Goal: Find specific page/section: Find specific page/section

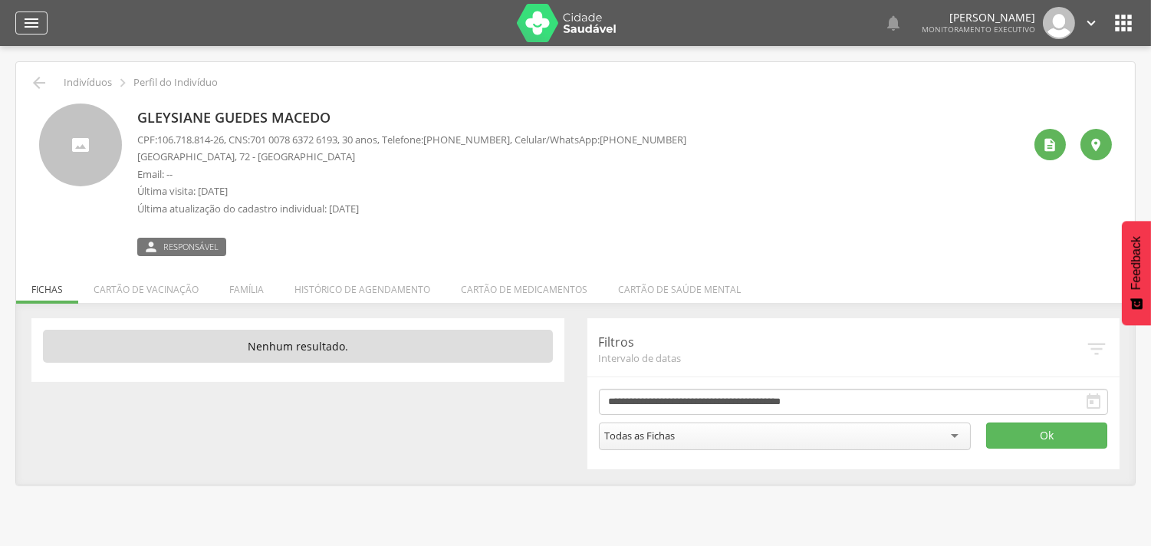
click at [37, 21] on icon "" at bounding box center [31, 23] width 18 height 18
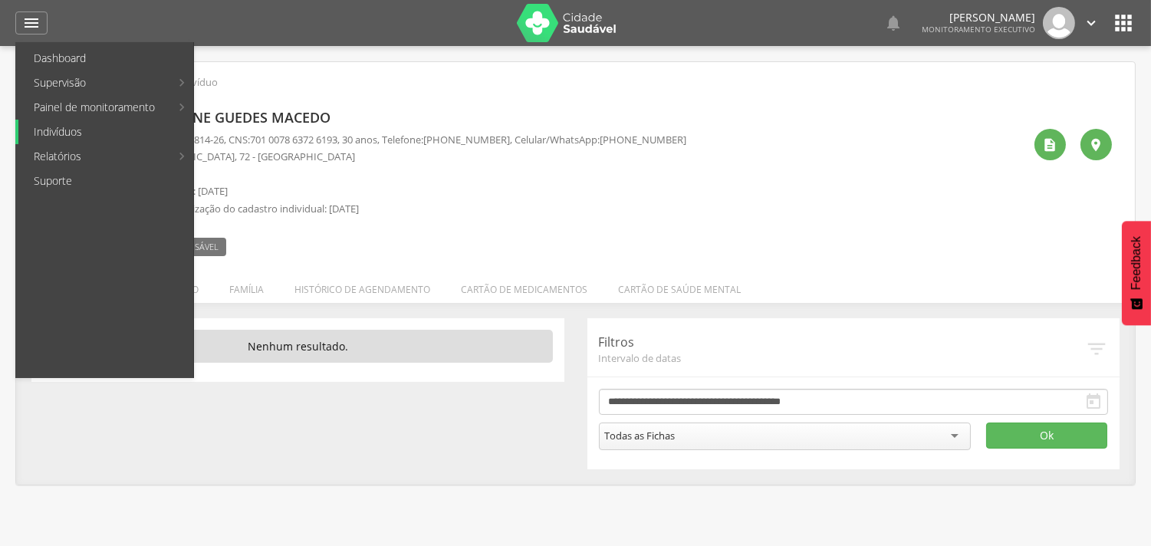
click at [58, 132] on link "Indivíduos" at bounding box center [105, 132] width 175 height 25
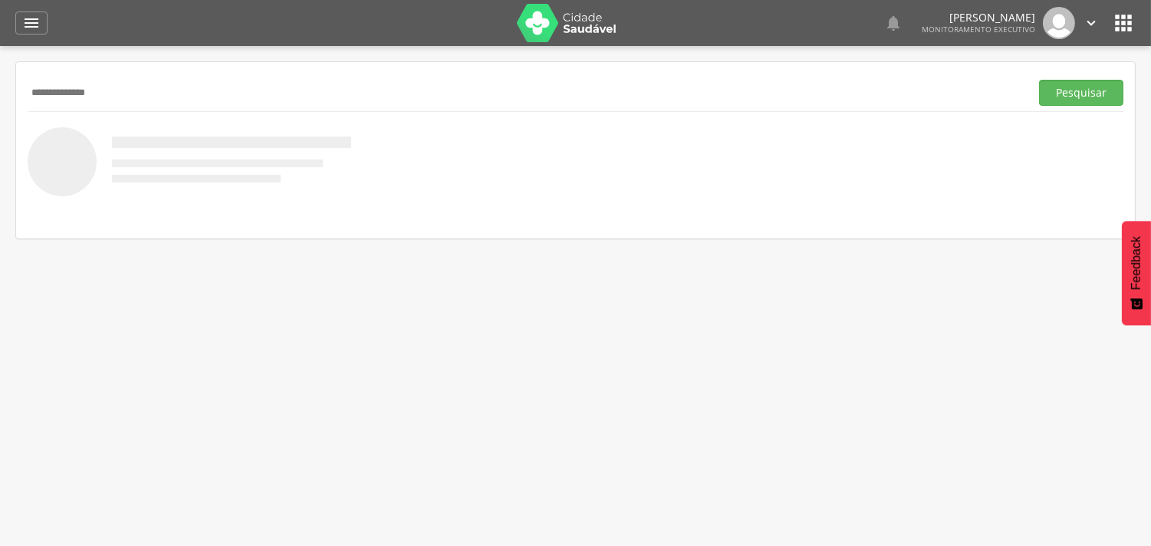
type input "**********"
click at [1039, 80] on button "Pesquisar" at bounding box center [1081, 93] width 84 height 26
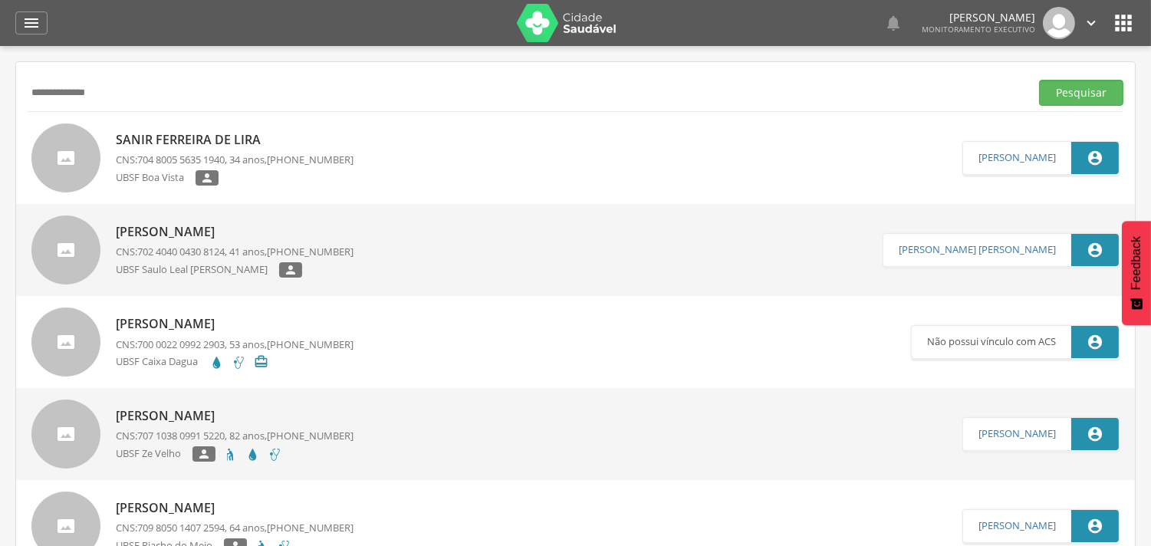
click at [262, 176] on div "UBSF Boa Vista " at bounding box center [235, 179] width 238 height 19
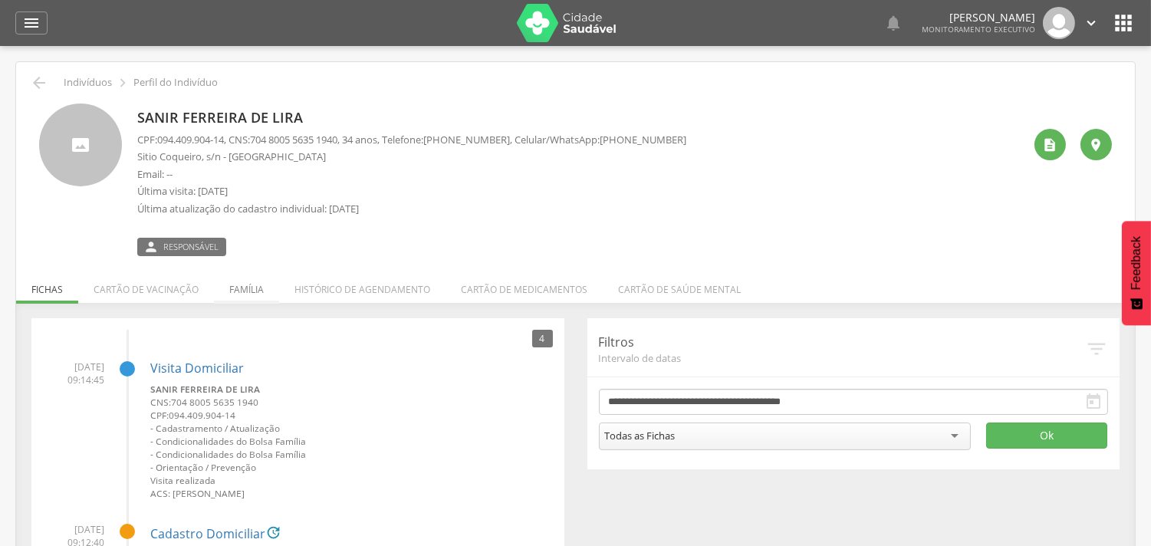
click at [250, 295] on li "Família" at bounding box center [246, 286] width 65 height 36
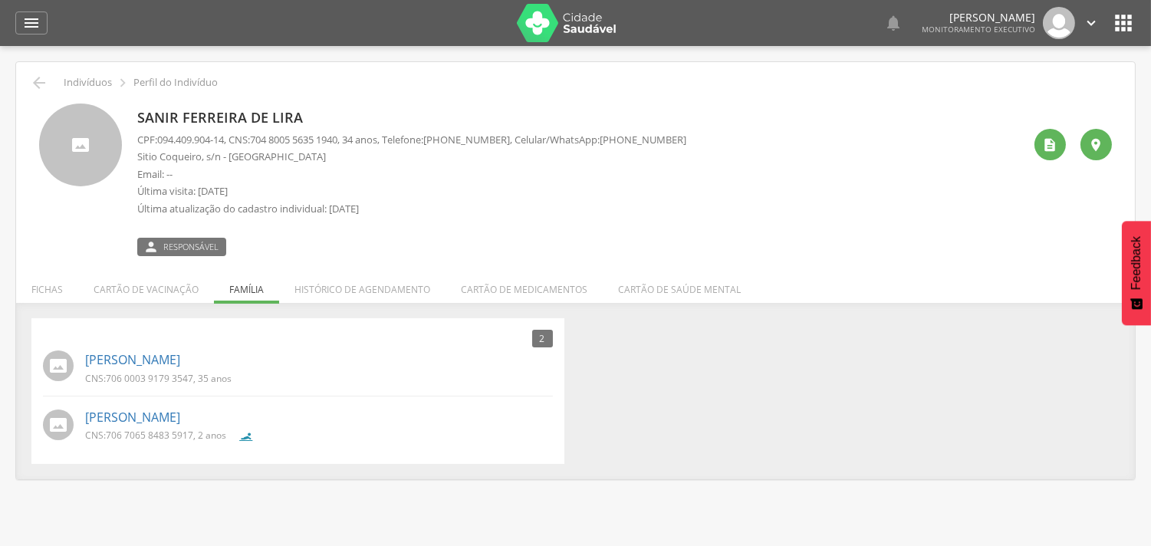
scroll to position [46, 0]
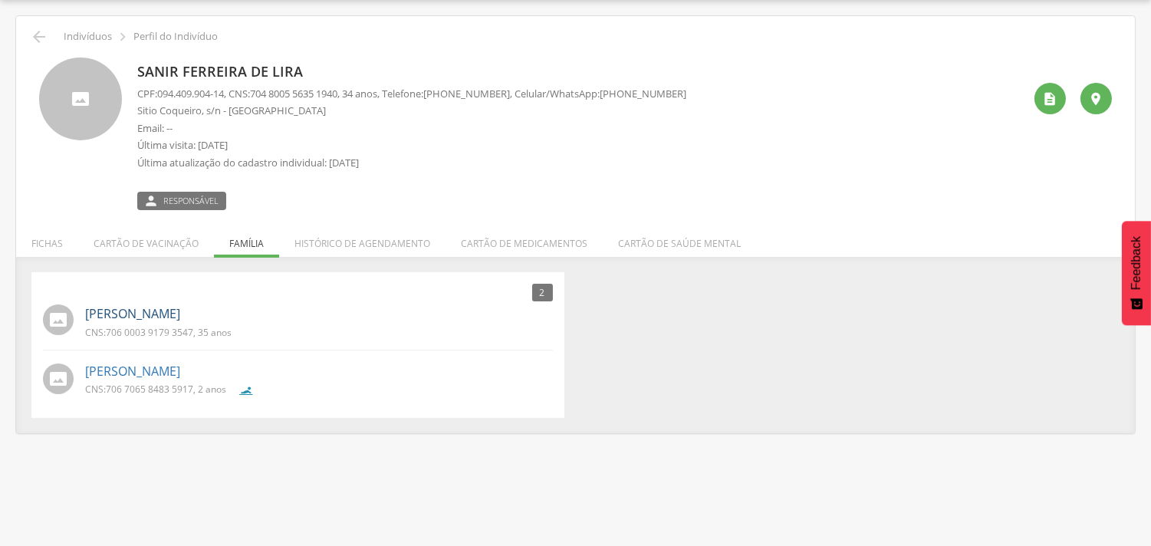
click at [171, 312] on link "[PERSON_NAME]" at bounding box center [132, 314] width 95 height 18
